Goal: Transaction & Acquisition: Purchase product/service

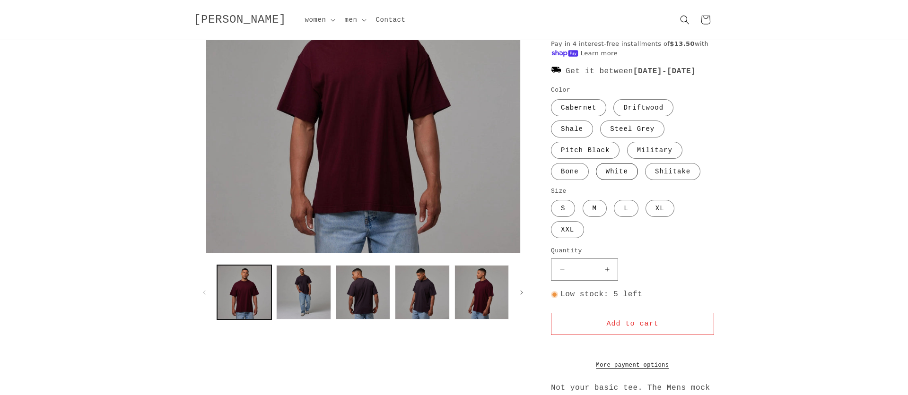
scroll to position [84, 0]
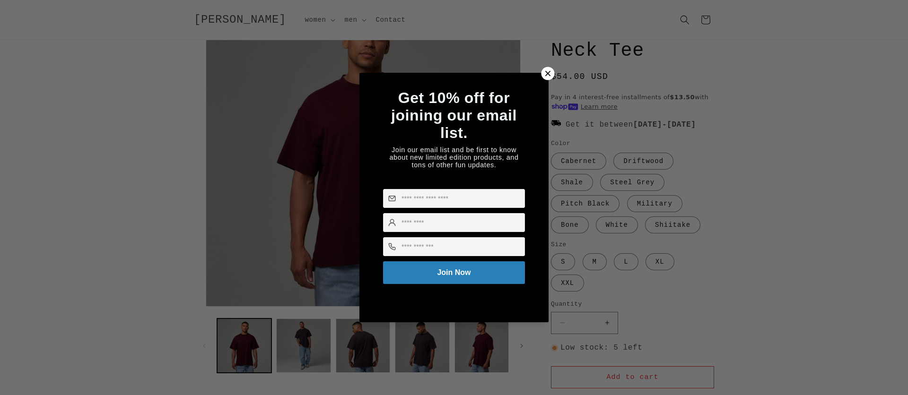
click at [549, 70] on icon at bounding box center [548, 73] width 10 height 10
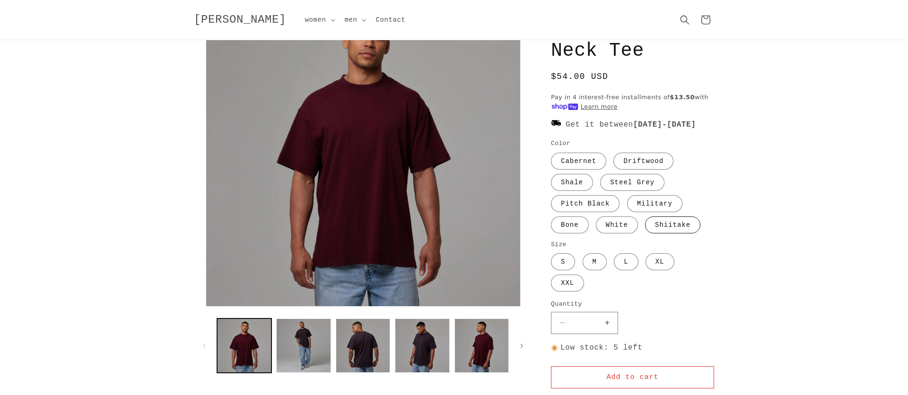
click at [686, 234] on label "Shiitake Variant sold out or unavailable" at bounding box center [672, 225] width 55 height 17
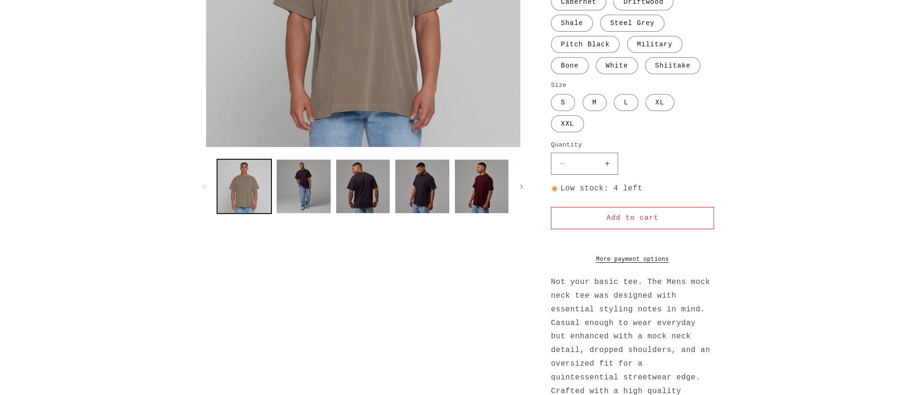
scroll to position [283, 0]
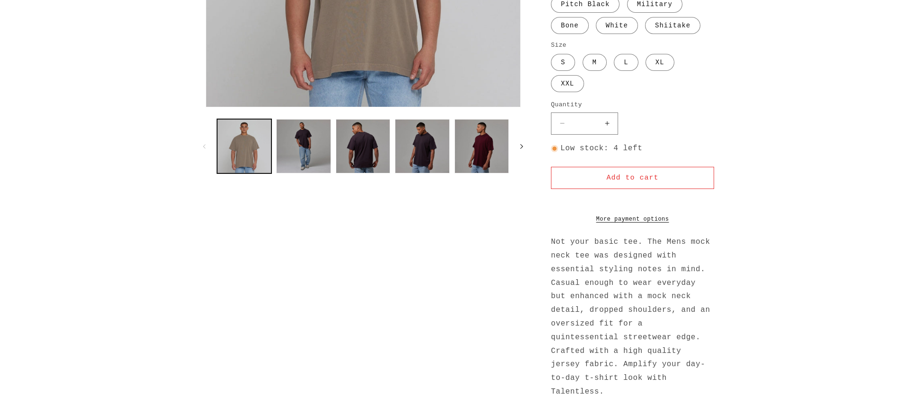
click at [519, 148] on span "Slide right" at bounding box center [521, 146] width 9 height 9
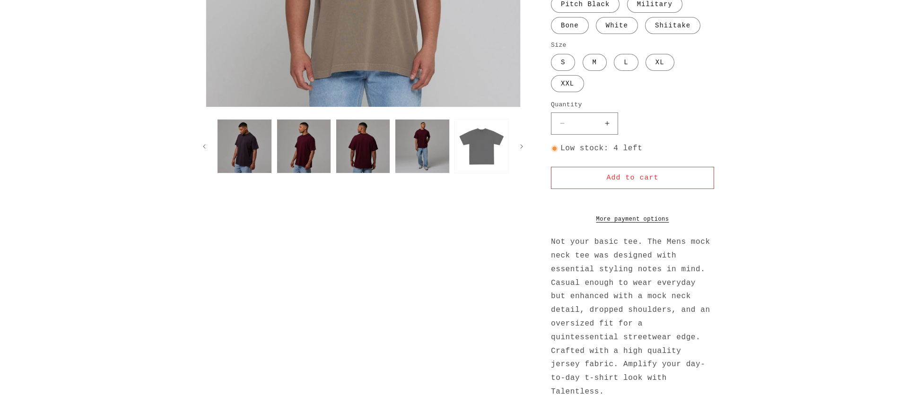
click at [466, 145] on button "Load image 10 in gallery view" at bounding box center [481, 146] width 54 height 54
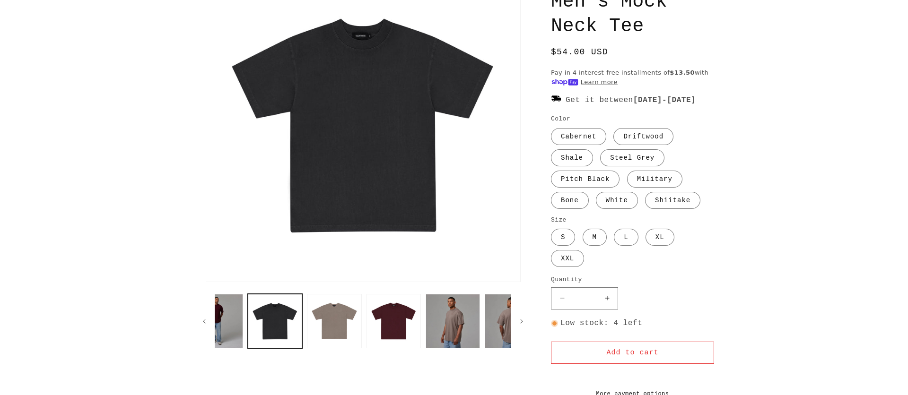
scroll to position [0, 415]
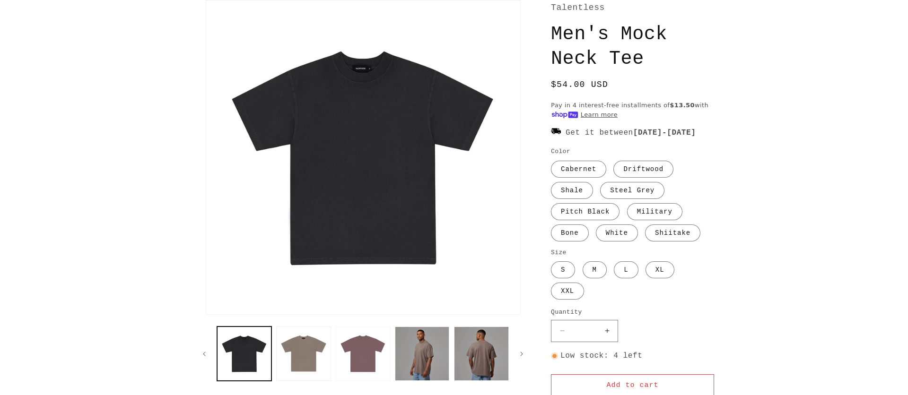
click at [365, 364] on button "Load image 12 in gallery view" at bounding box center [363, 354] width 54 height 54
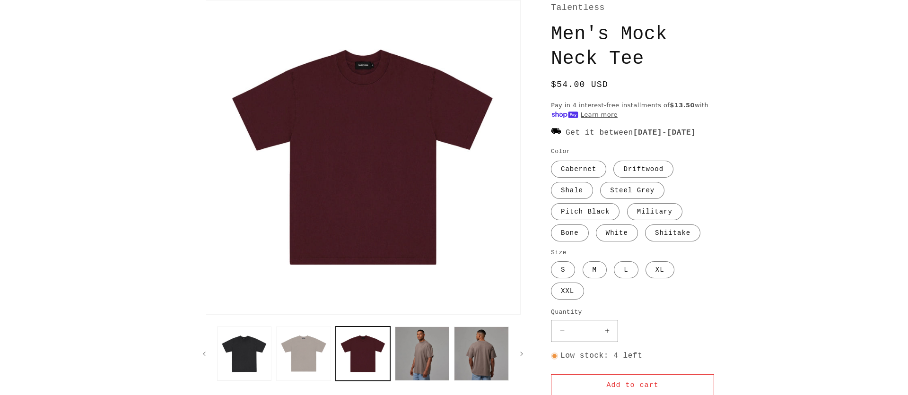
click at [320, 362] on button "Load image 11 in gallery view" at bounding box center [303, 354] width 54 height 54
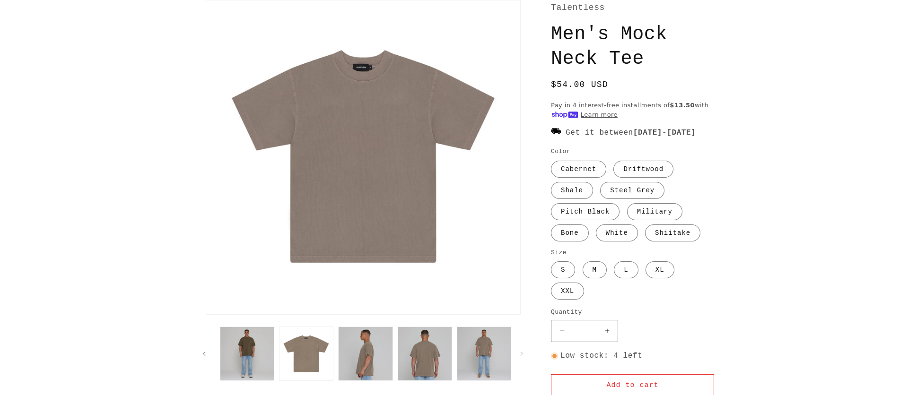
scroll to position [0, 1897]
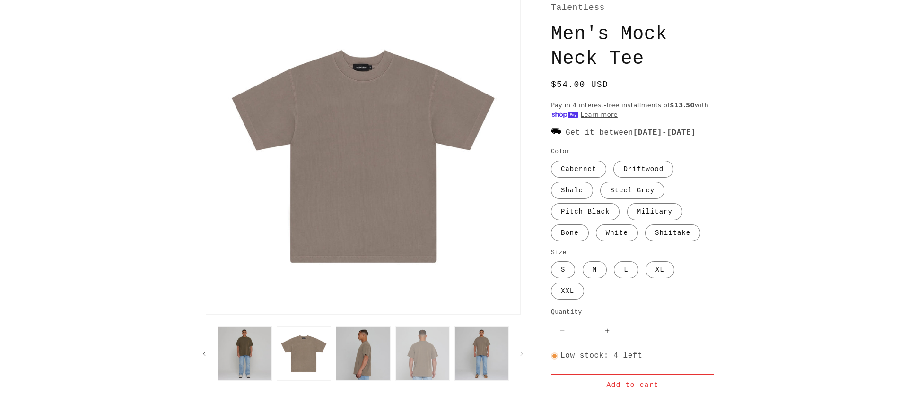
click at [425, 353] on button "Load image 44 in gallery view" at bounding box center [422, 354] width 54 height 54
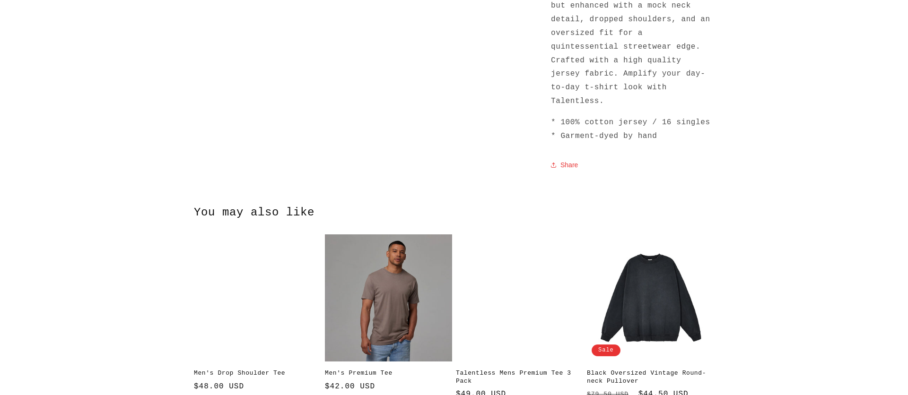
scroll to position [869, 0]
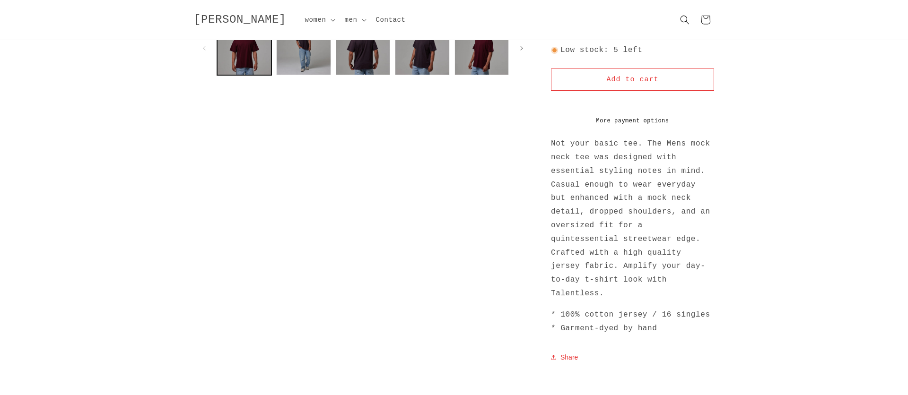
scroll to position [302, 0]
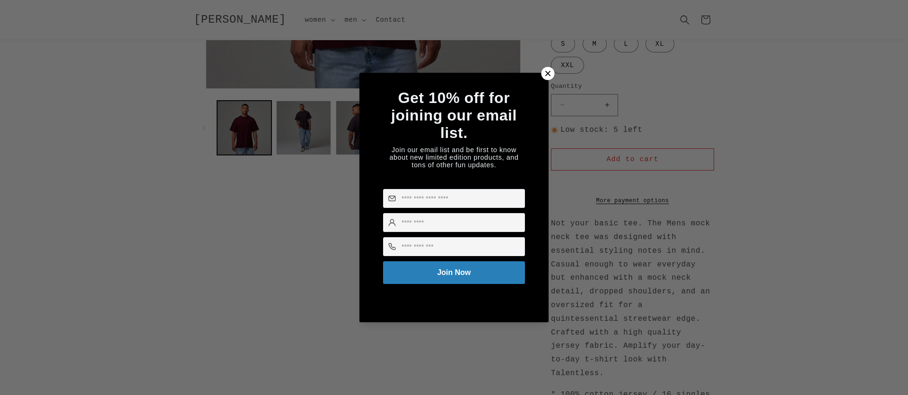
click at [546, 71] on icon at bounding box center [547, 73] width 5 height 5
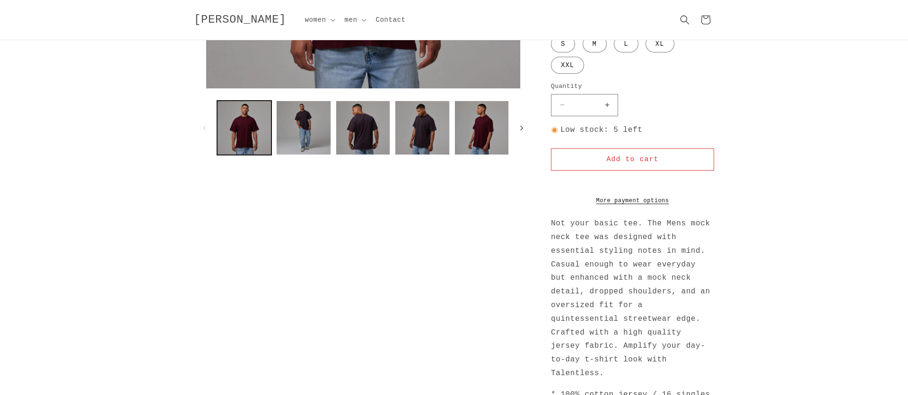
click at [520, 125] on icon "Slide right" at bounding box center [521, 128] width 3 height 10
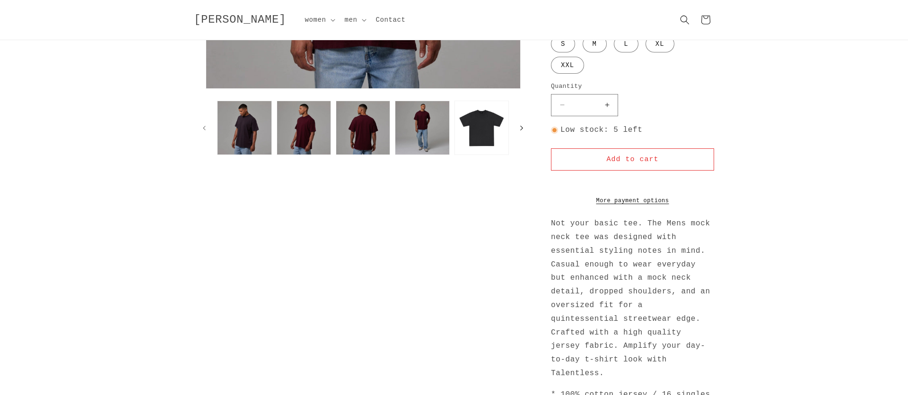
click at [520, 125] on icon "Slide right" at bounding box center [521, 128] width 3 height 10
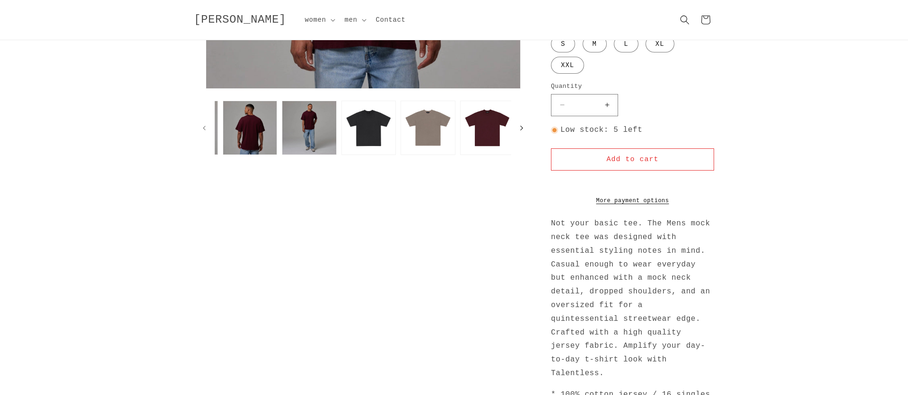
scroll to position [0, 356]
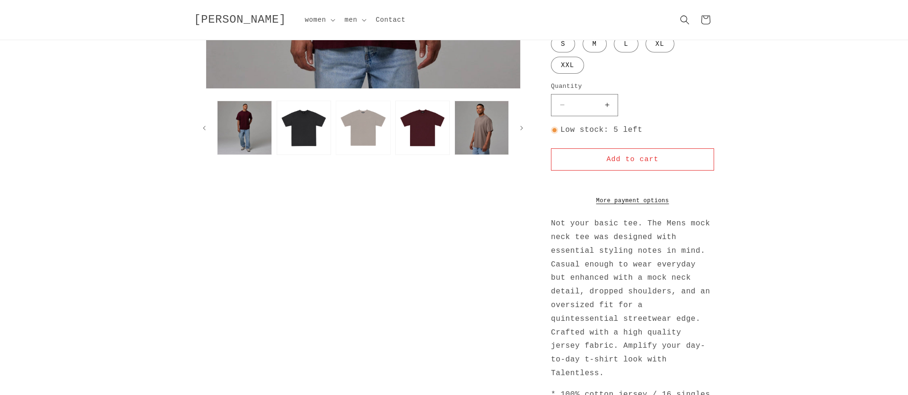
click at [380, 127] on button "Load image 11 in gallery view" at bounding box center [363, 128] width 54 height 54
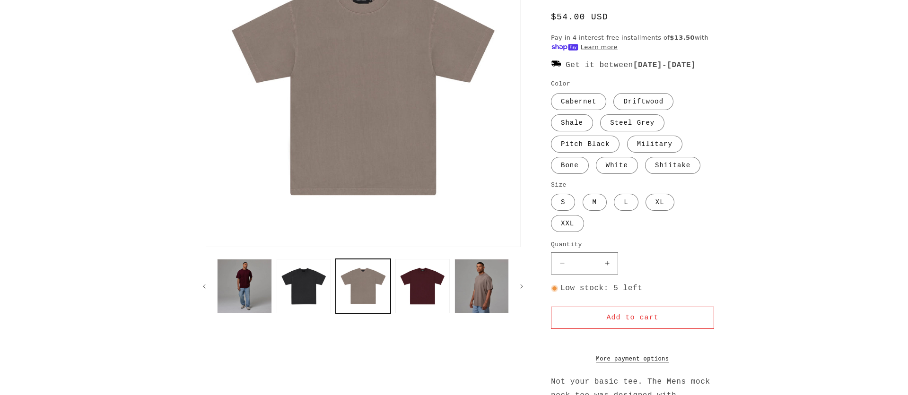
scroll to position [171, 0]
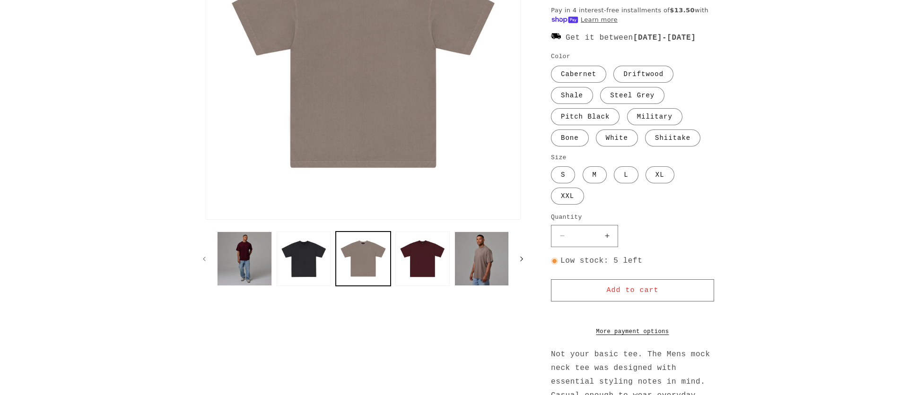
click at [522, 252] on button "Slide right" at bounding box center [521, 259] width 21 height 21
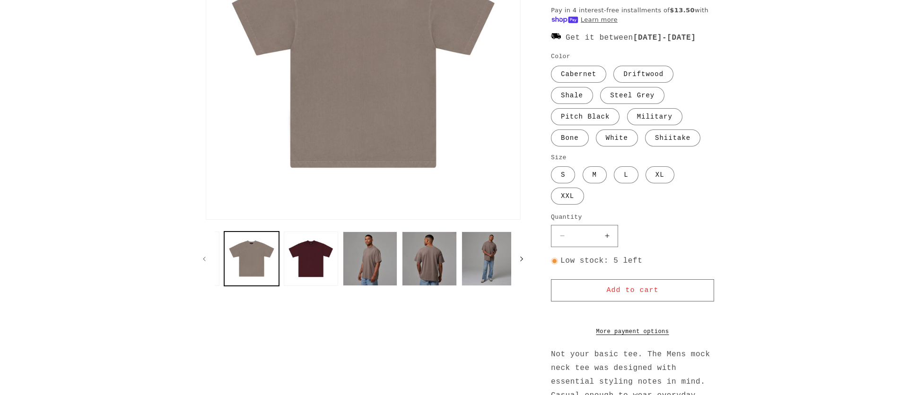
scroll to position [0, 534]
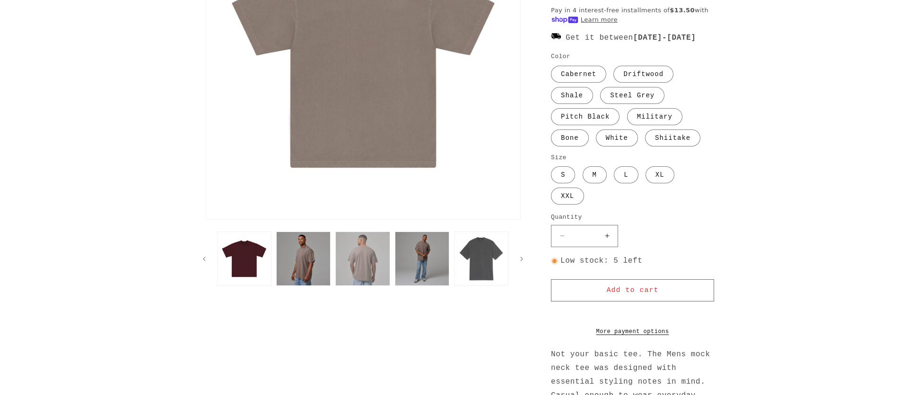
click at [371, 254] on button "Load image 14 in gallery view" at bounding box center [362, 259] width 54 height 54
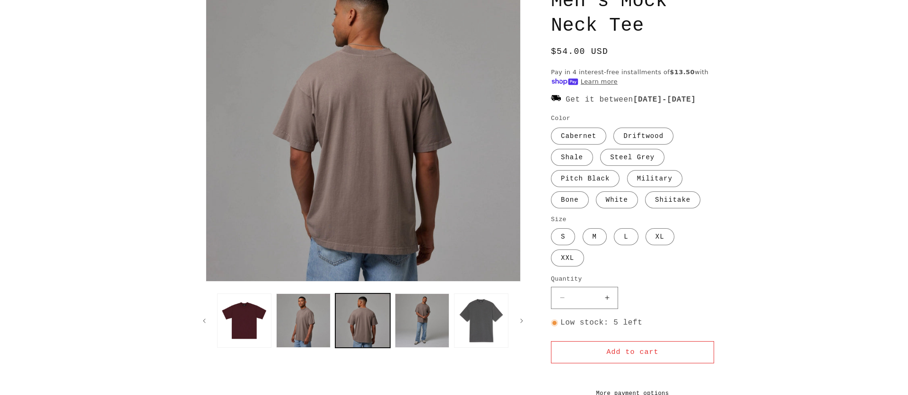
scroll to position [133, 0]
